Goal: Transaction & Acquisition: Download file/media

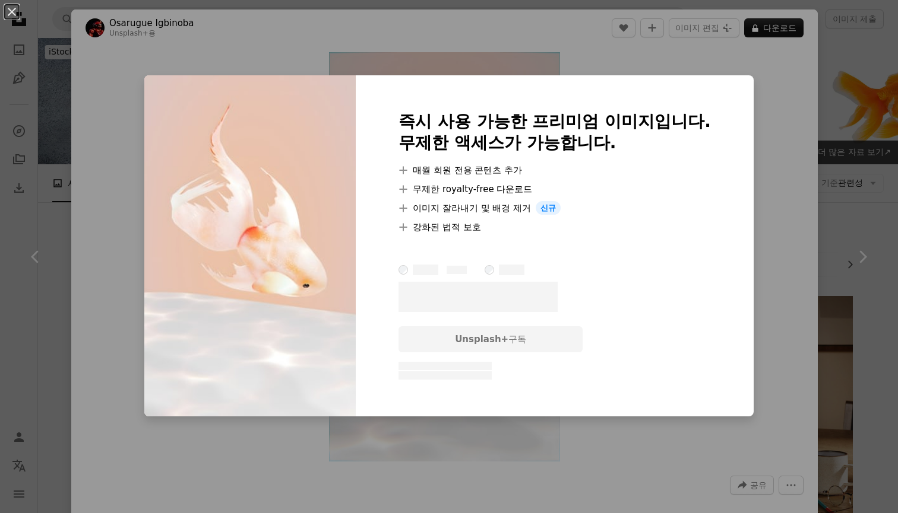
scroll to position [3032, 0]
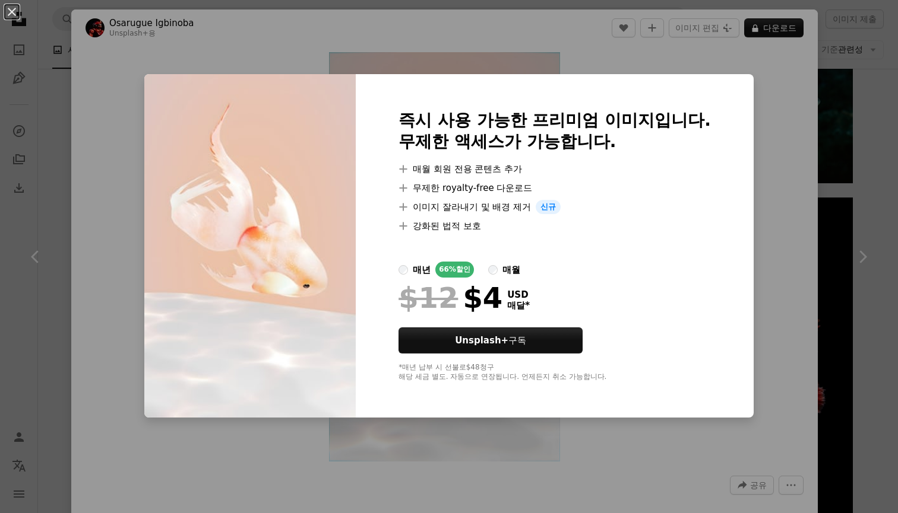
click at [797, 112] on div "An X shape 즉시 사용 가능한 프리미엄 이미지입니다. 무제한 액세스가 가능합니다. A plus sign 매월 회원 전용 콘텐츠 추가 A…" at bounding box center [449, 256] width 898 height 513
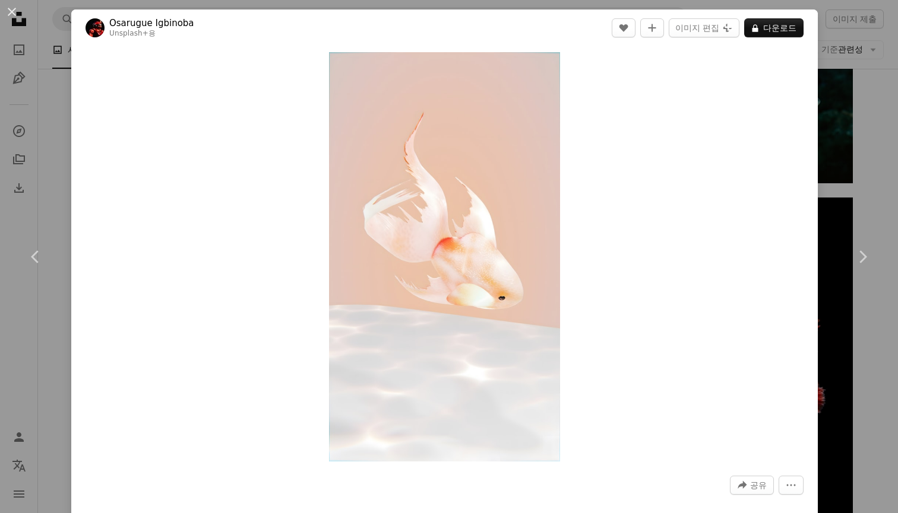
click at [883, 67] on div "An X shape Chevron left Chevron right [PERSON_NAME] Unsplash+ 용 A heart A plus …" at bounding box center [449, 256] width 898 height 513
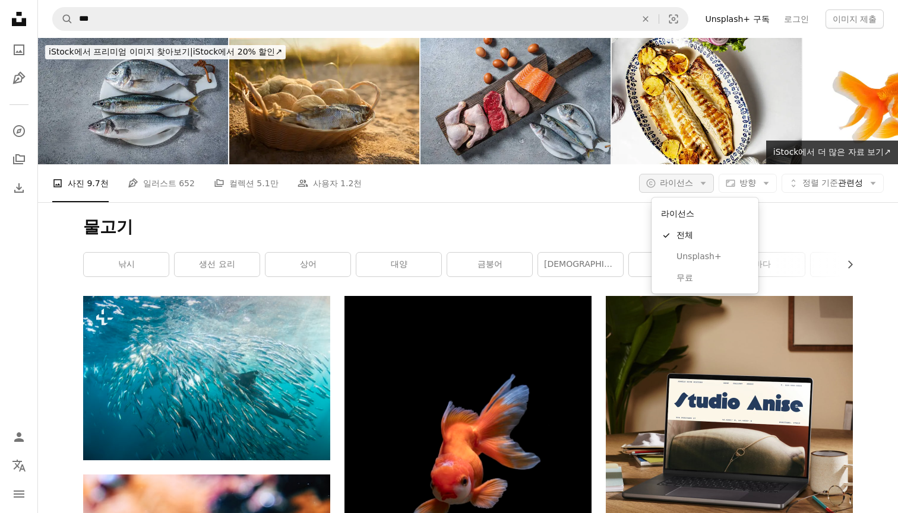
click at [693, 184] on span "라이선스" at bounding box center [676, 182] width 33 height 9
click at [702, 277] on span "무료" at bounding box center [712, 278] width 72 height 12
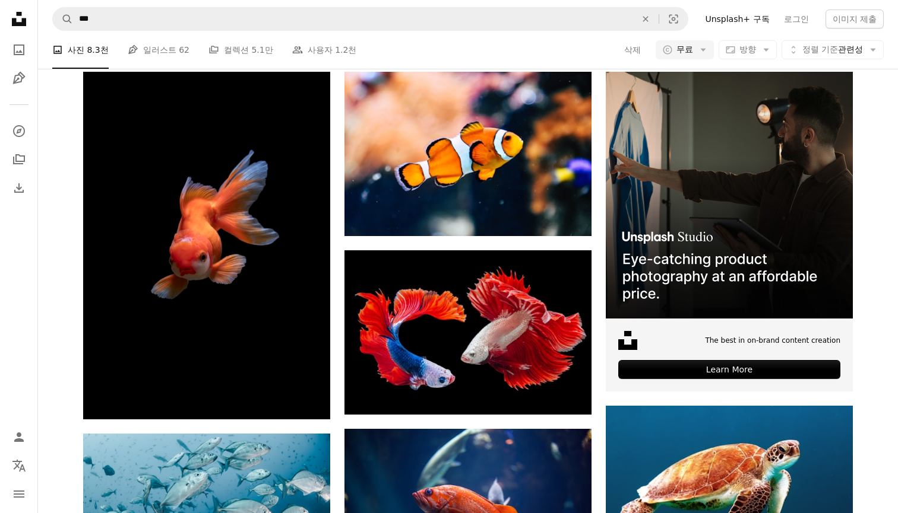
scroll to position [226, 0]
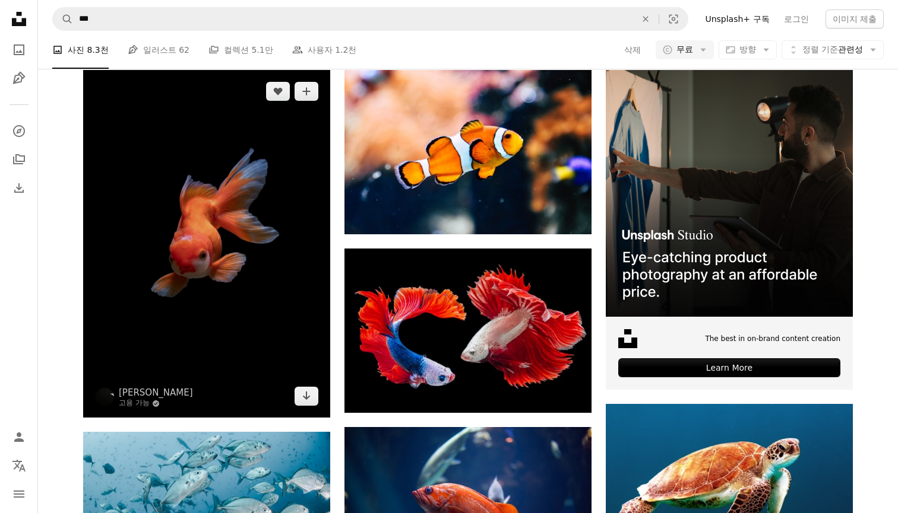
click at [263, 271] on img at bounding box center [206, 244] width 247 height 348
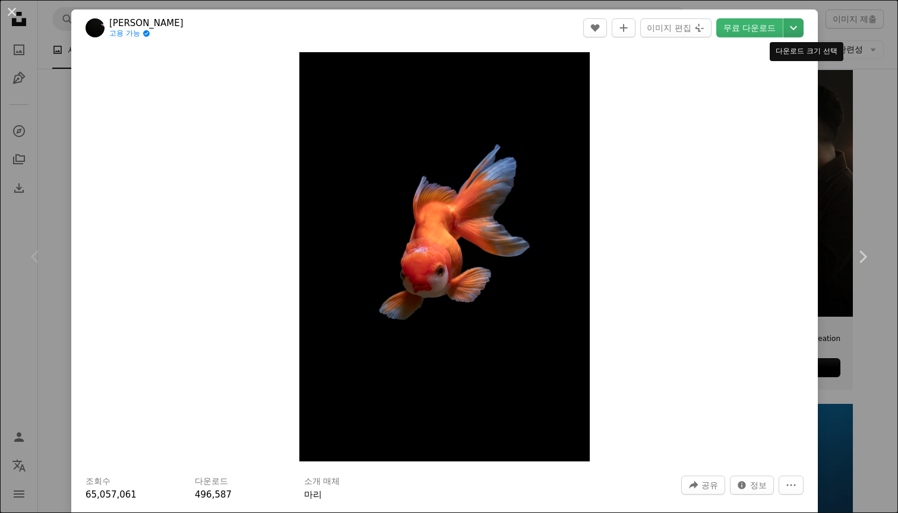
click at [801, 28] on icon "Chevron down" at bounding box center [793, 28] width 19 height 14
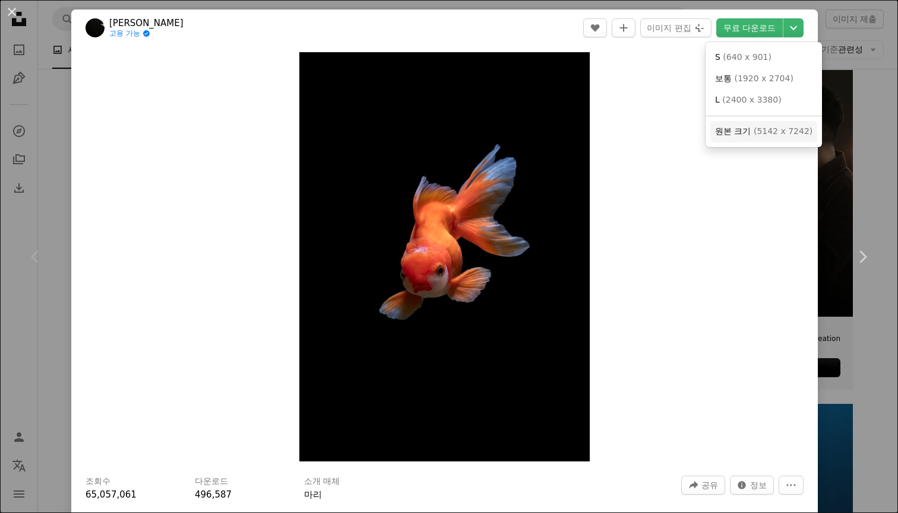
click at [769, 129] on span "( 5142 x 7242 )" at bounding box center [782, 130] width 59 height 9
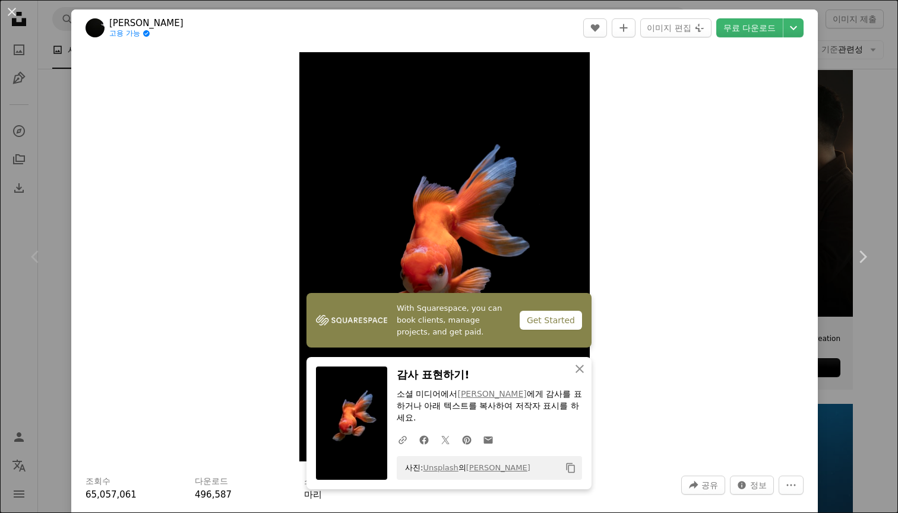
click at [862, 66] on div "An X shape Chevron left Chevron right [PERSON_NAME] 고용 가능 A checkmark inside of…" at bounding box center [449, 256] width 898 height 513
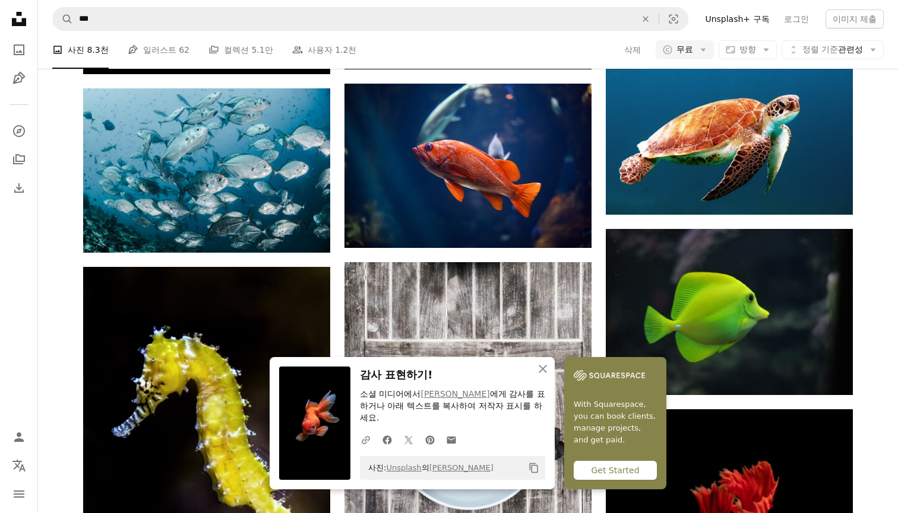
scroll to position [570, 0]
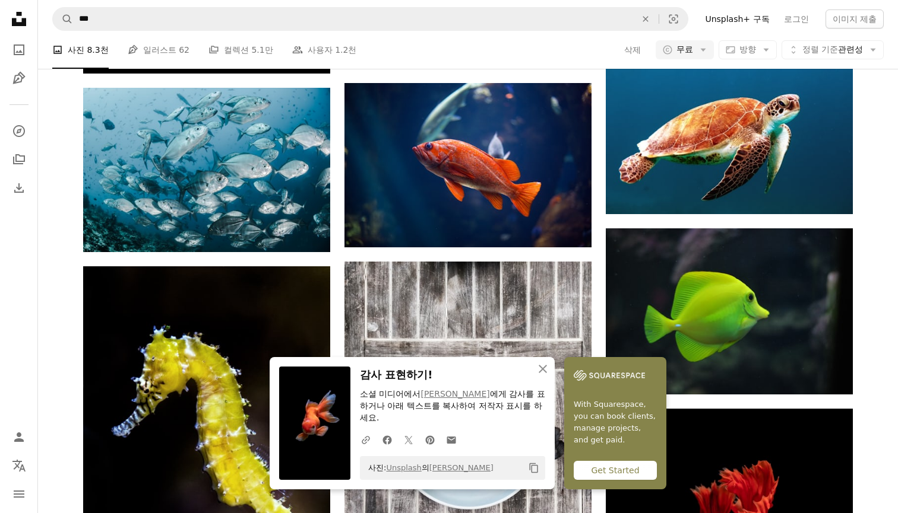
click at [544, 373] on icon "button" at bounding box center [542, 369] width 8 height 8
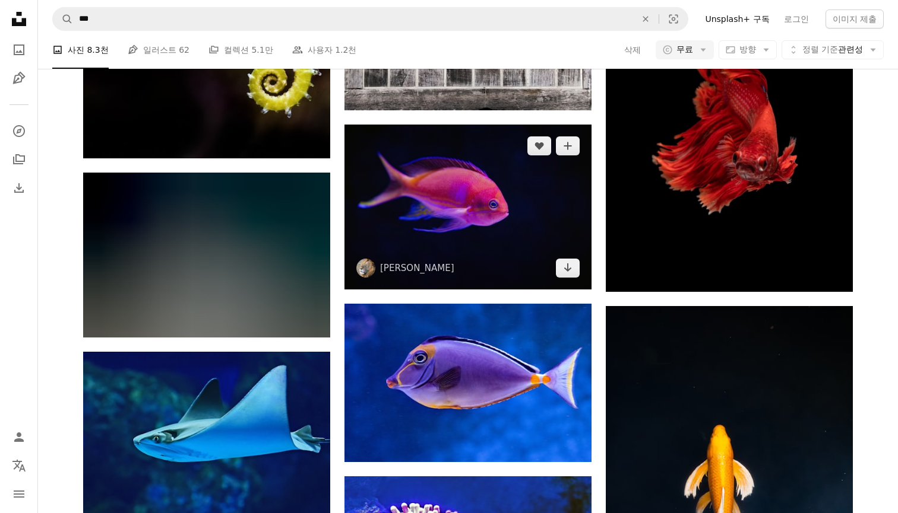
scroll to position [1038, 0]
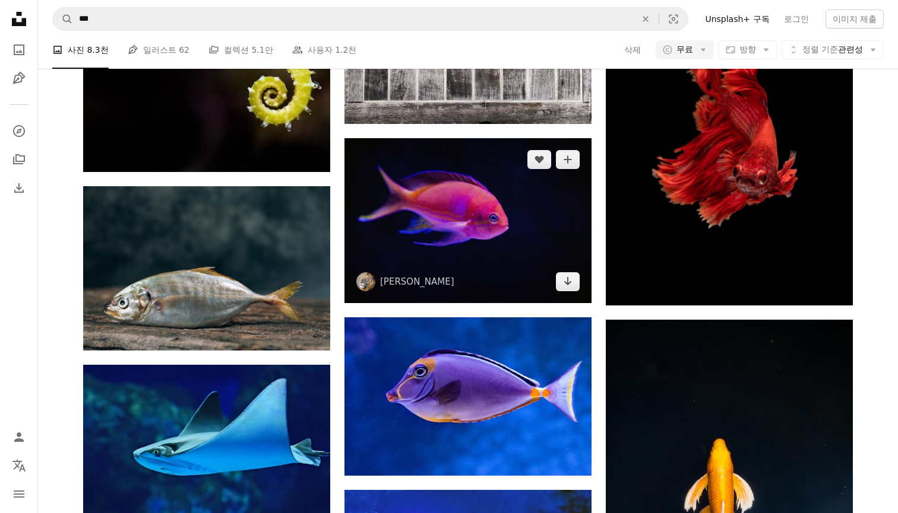
click at [547, 230] on img at bounding box center [467, 220] width 247 height 165
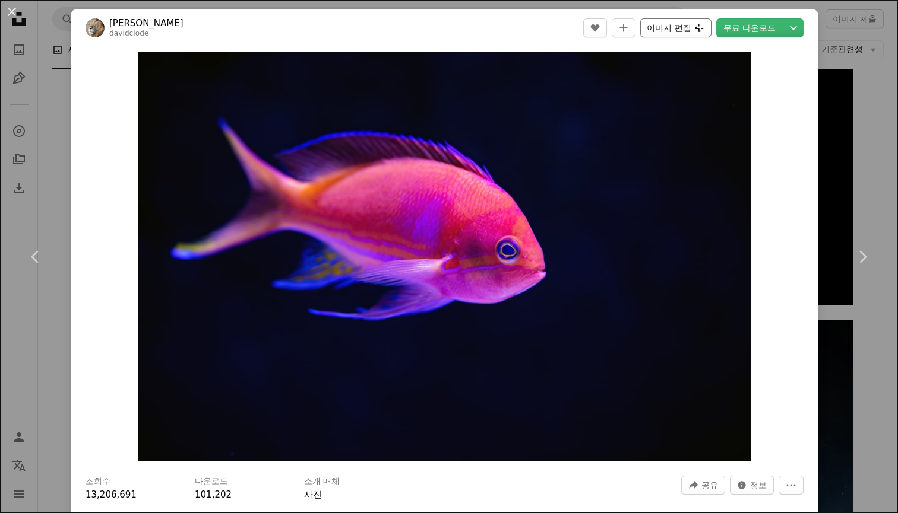
click at [704, 28] on icon "Plus sign for Unsplash+" at bounding box center [699, 27] width 9 height 9
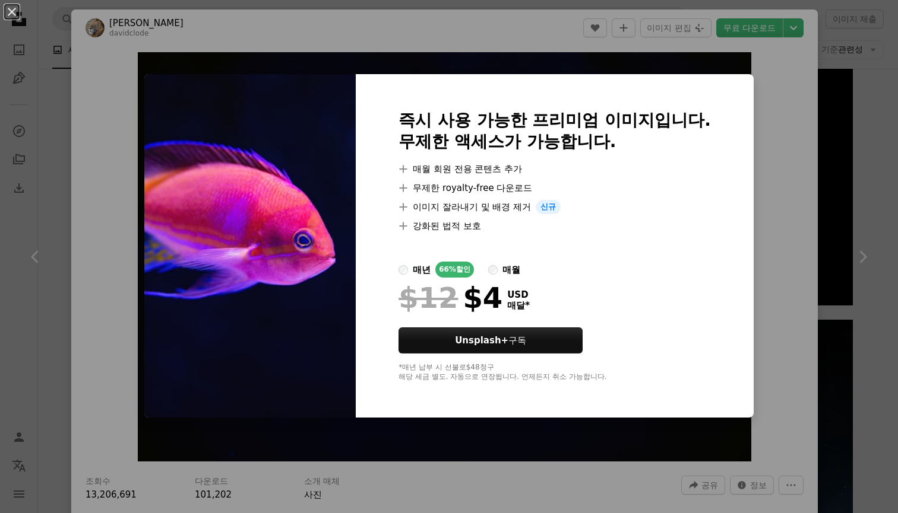
click at [789, 103] on div "An X shape 즉시 사용 가능한 프리미엄 이미지입니다. 무제한 액세스가 가능합니다. A plus sign 매월 회원 전용 콘텐츠 추가 A…" at bounding box center [449, 256] width 898 height 513
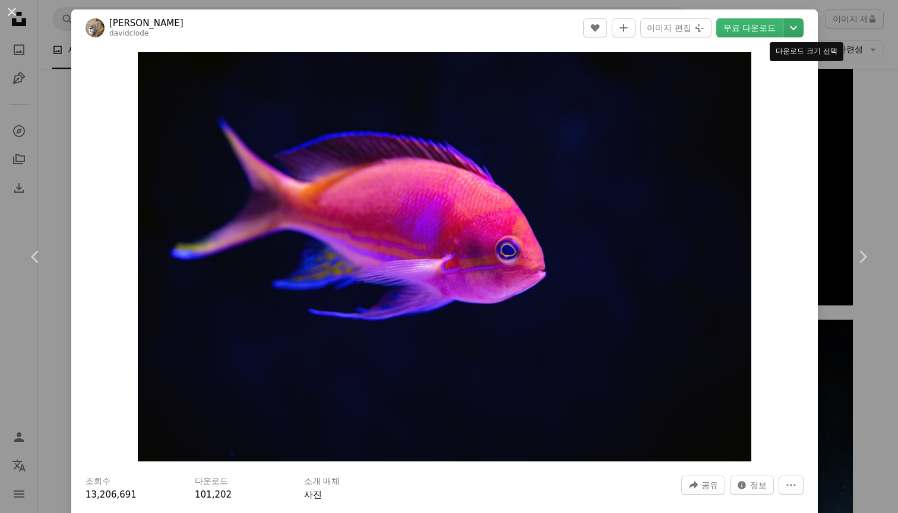
click at [798, 31] on icon "Chevron down" at bounding box center [793, 28] width 19 height 14
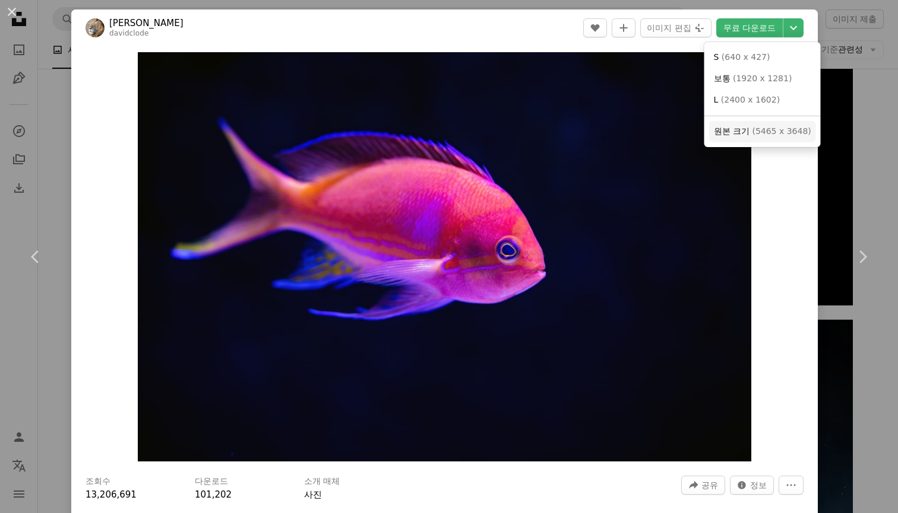
click at [762, 126] on span "( 5465 x 3648 )" at bounding box center [781, 130] width 59 height 9
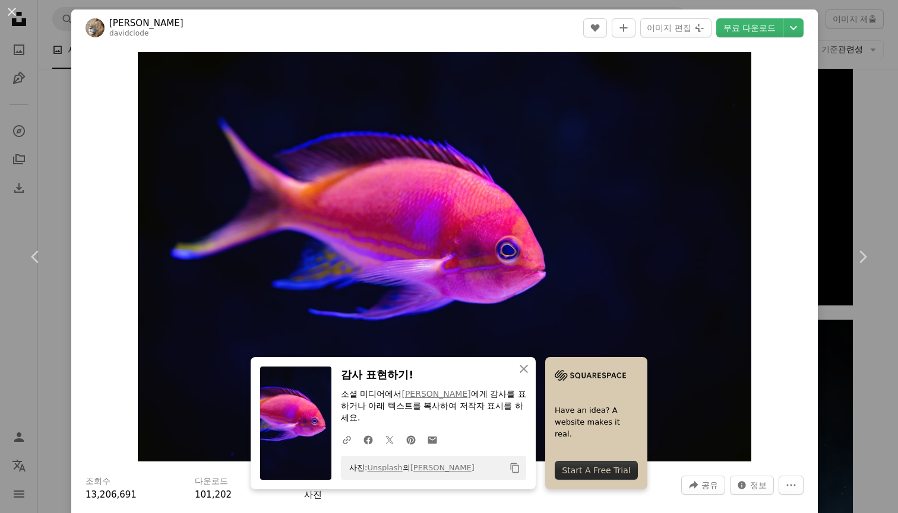
click at [870, 107] on div "An X shape Chevron left Chevron right [PERSON_NAME] davidclode A heart A plus s…" at bounding box center [449, 256] width 898 height 513
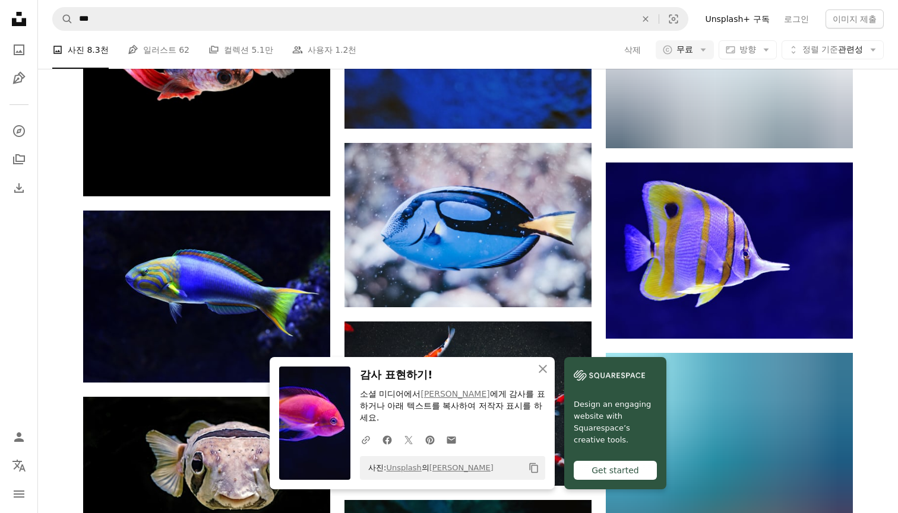
scroll to position [1766, 0]
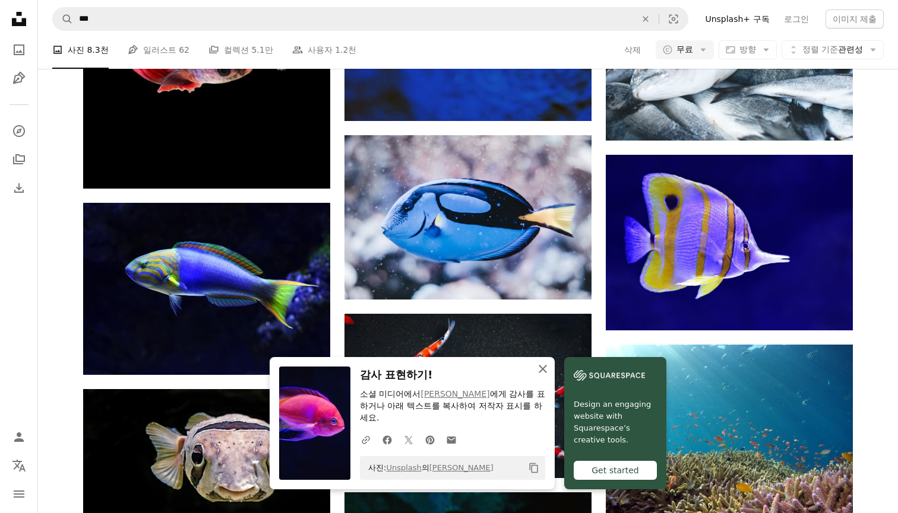
click at [541, 376] on icon "An X shape" at bounding box center [542, 369] width 14 height 14
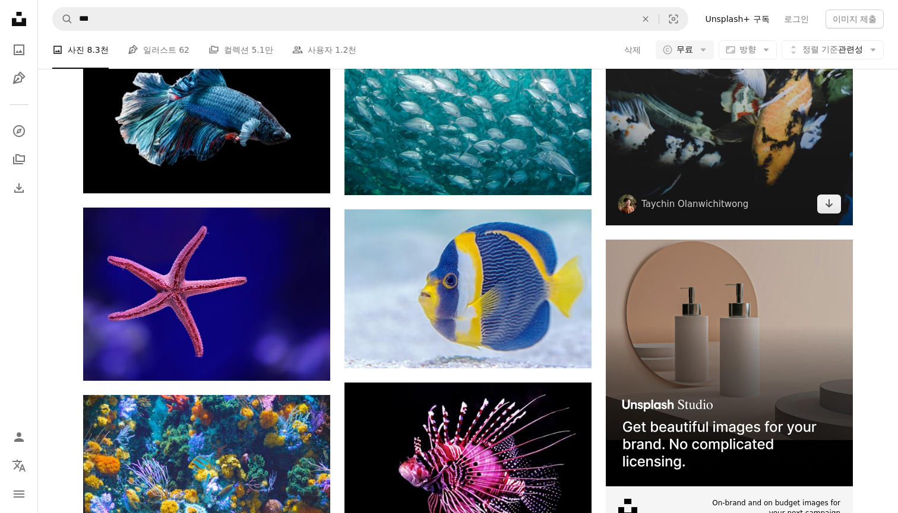
scroll to position [3719, 0]
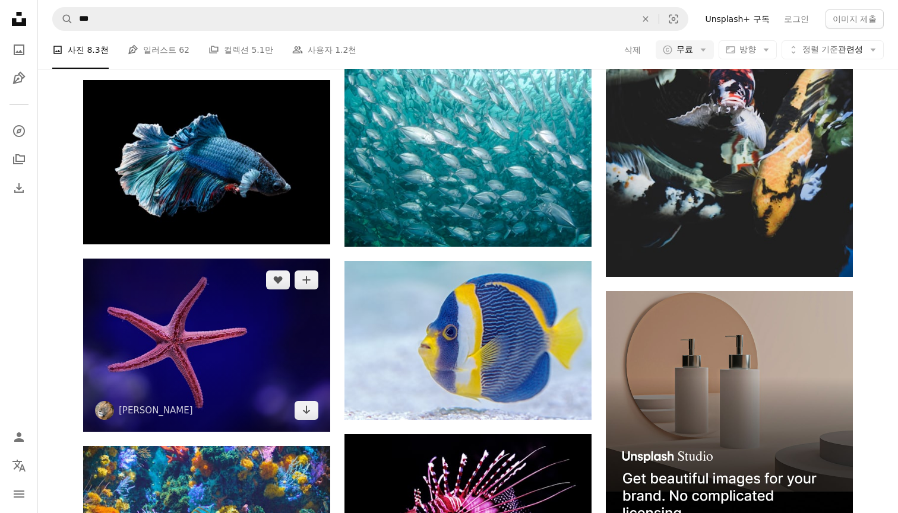
click at [304, 321] on img at bounding box center [206, 345] width 247 height 173
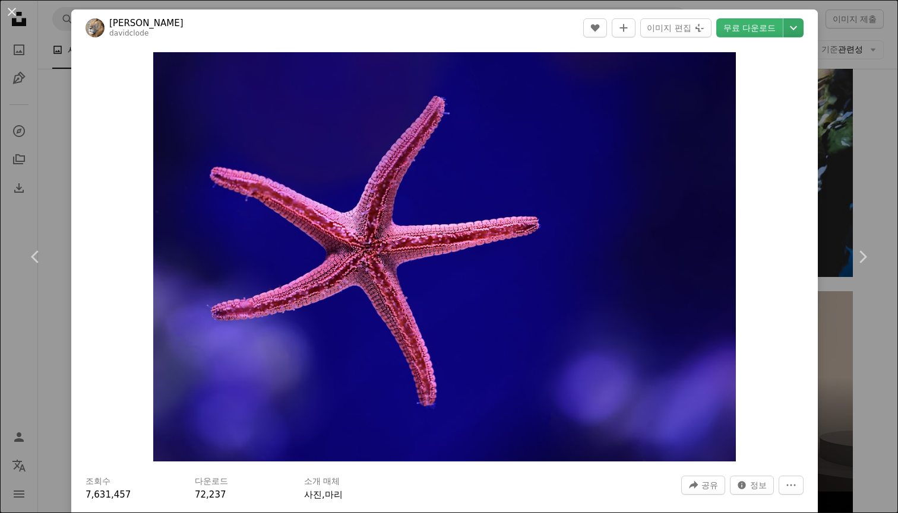
click at [797, 30] on icon "다운로드 크기 선택" at bounding box center [793, 28] width 7 height 4
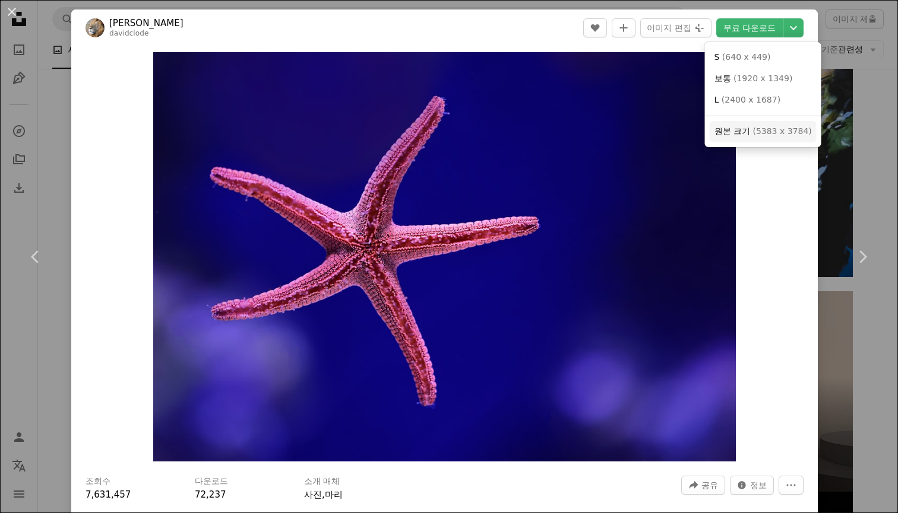
click at [760, 126] on span "( 5383 x 3784 )" at bounding box center [781, 130] width 59 height 9
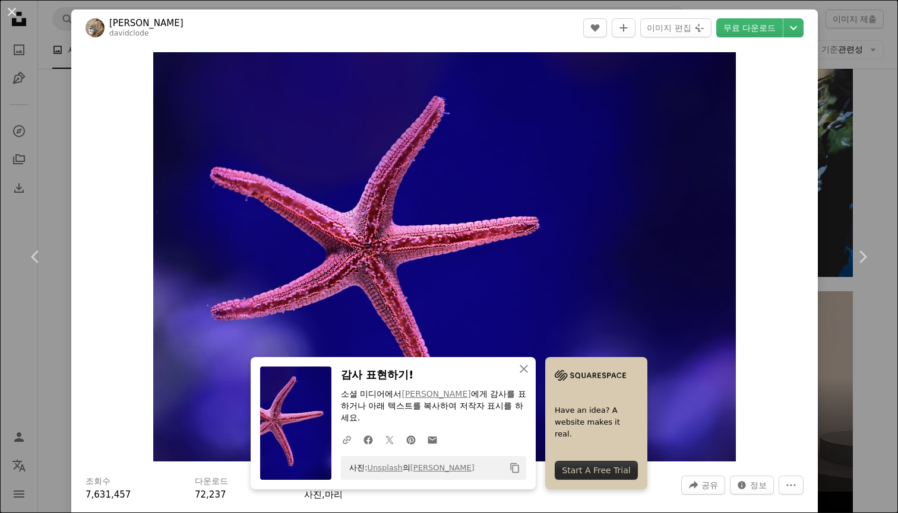
click at [867, 84] on div "An X shape Chevron left Chevron right [PERSON_NAME] davidclode A heart A plus s…" at bounding box center [449, 256] width 898 height 513
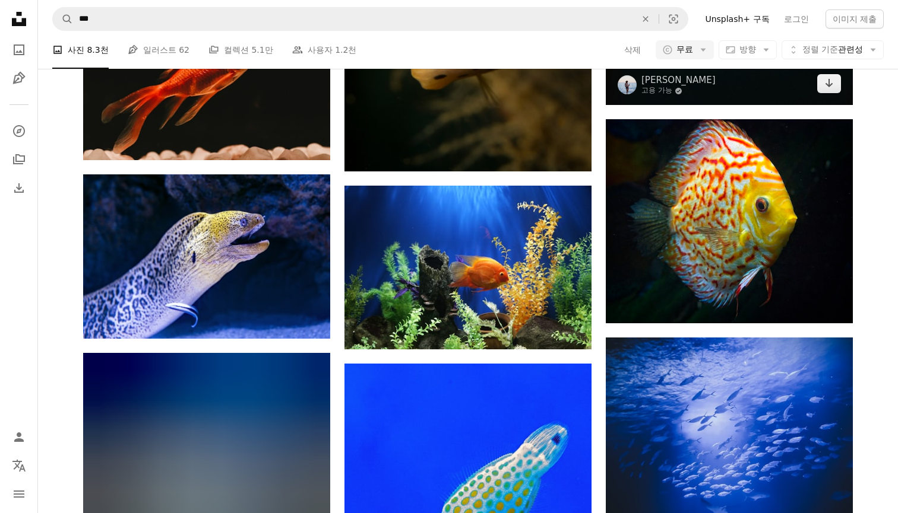
scroll to position [7176, 0]
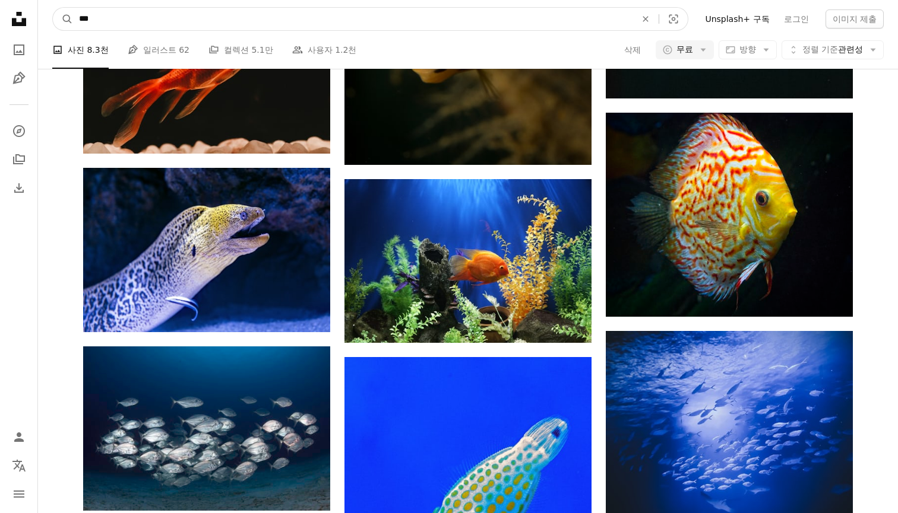
click at [324, 18] on input "***" at bounding box center [352, 19] width 559 height 23
type input "*******"
click at [63, 19] on button "A magnifying glass" at bounding box center [63, 19] width 20 height 23
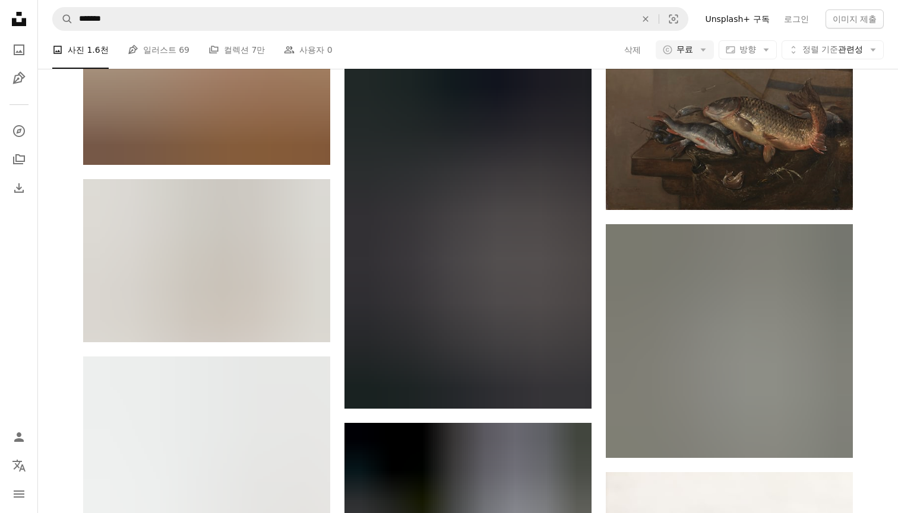
scroll to position [4399, 0]
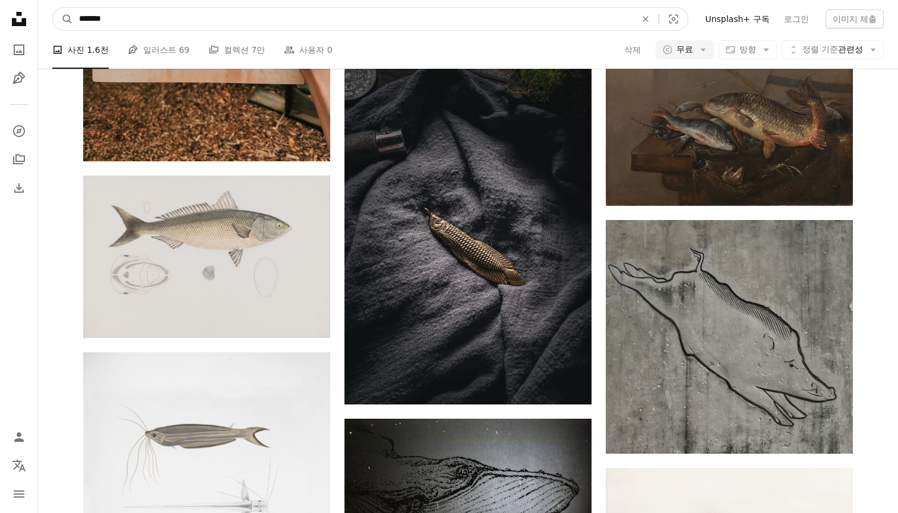
drag, startPoint x: 100, startPoint y: 20, endPoint x: 78, endPoint y: 20, distance: 22.0
click at [78, 20] on input "*******" at bounding box center [352, 19] width 559 height 23
type input "******"
click at [63, 19] on button "A magnifying glass" at bounding box center [63, 19] width 20 height 23
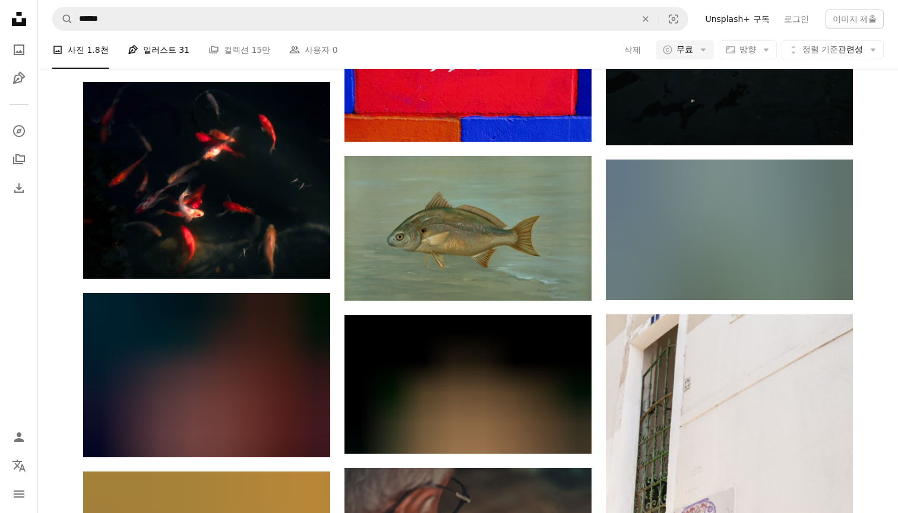
scroll to position [5889, 0]
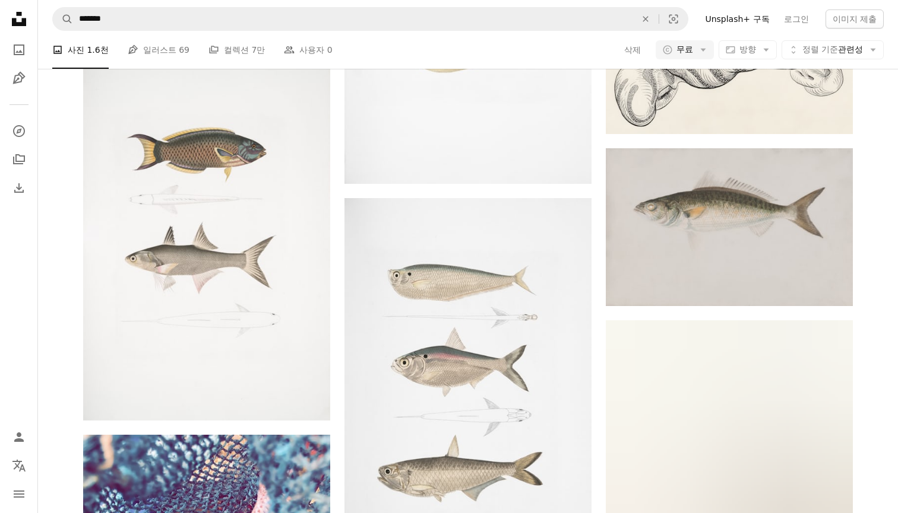
scroll to position [4399, 0]
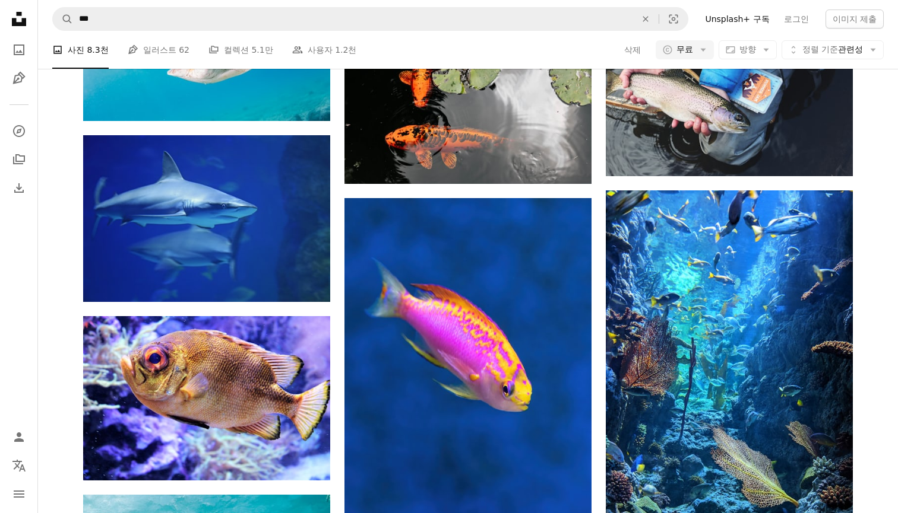
scroll to position [9116, 0]
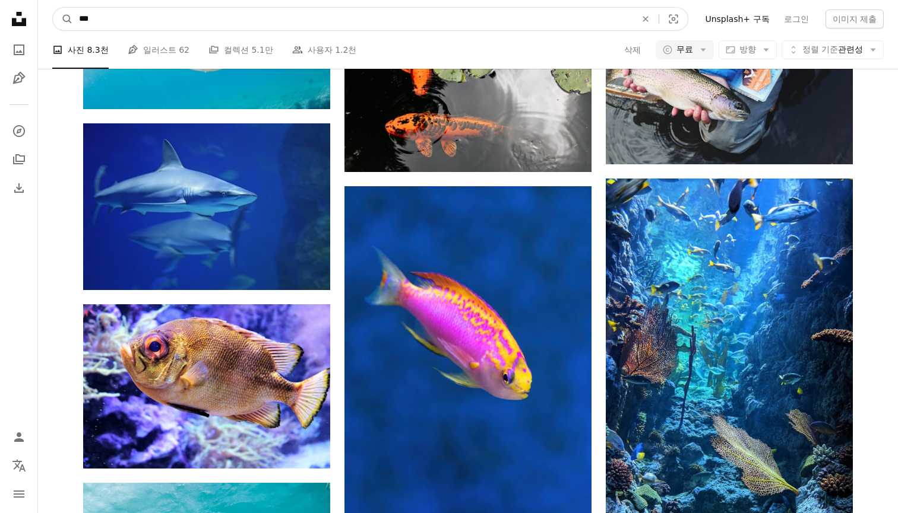
click at [369, 25] on input "***" at bounding box center [352, 19] width 559 height 23
type input "*"
type input "***"
click at [63, 19] on button "A magnifying glass" at bounding box center [63, 19] width 20 height 23
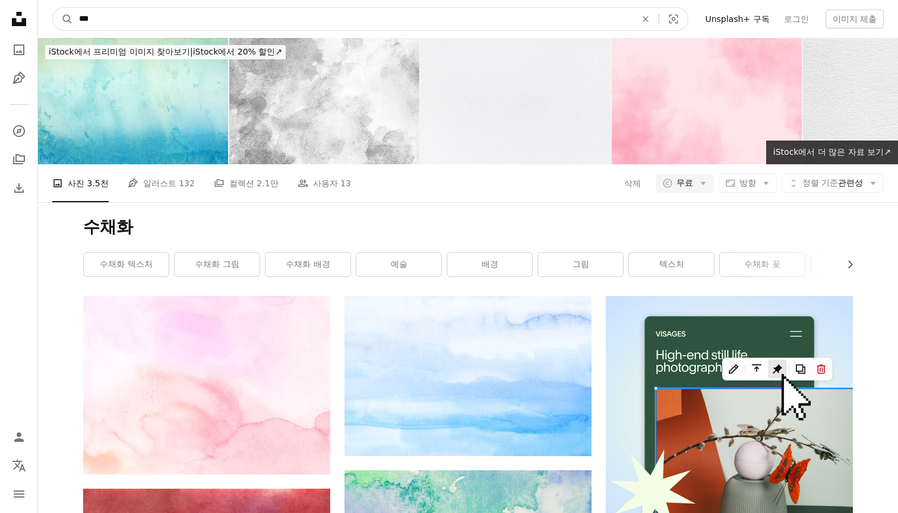
click at [168, 20] on input "***" at bounding box center [352, 19] width 559 height 23
type input "*******"
click at [63, 19] on button "A magnifying glass" at bounding box center [63, 19] width 20 height 23
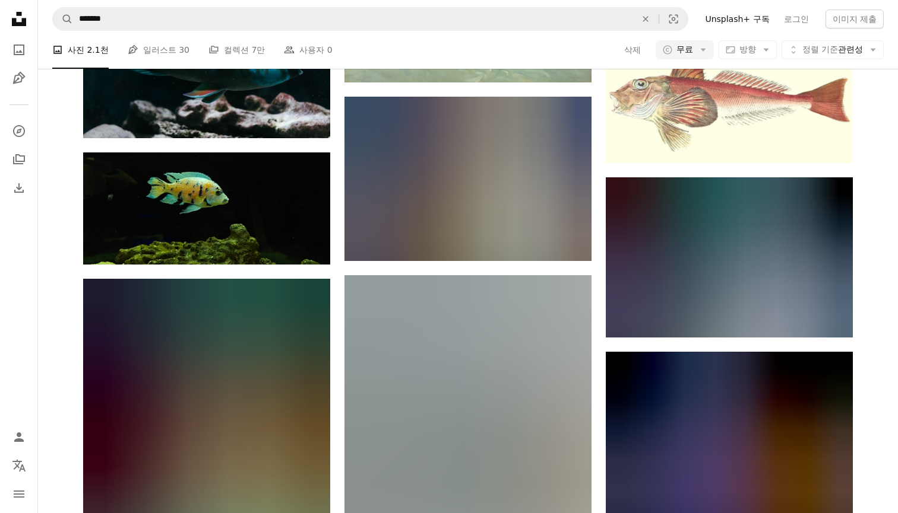
scroll to position [4189, 0]
